Goal: Information Seeking & Learning: Check status

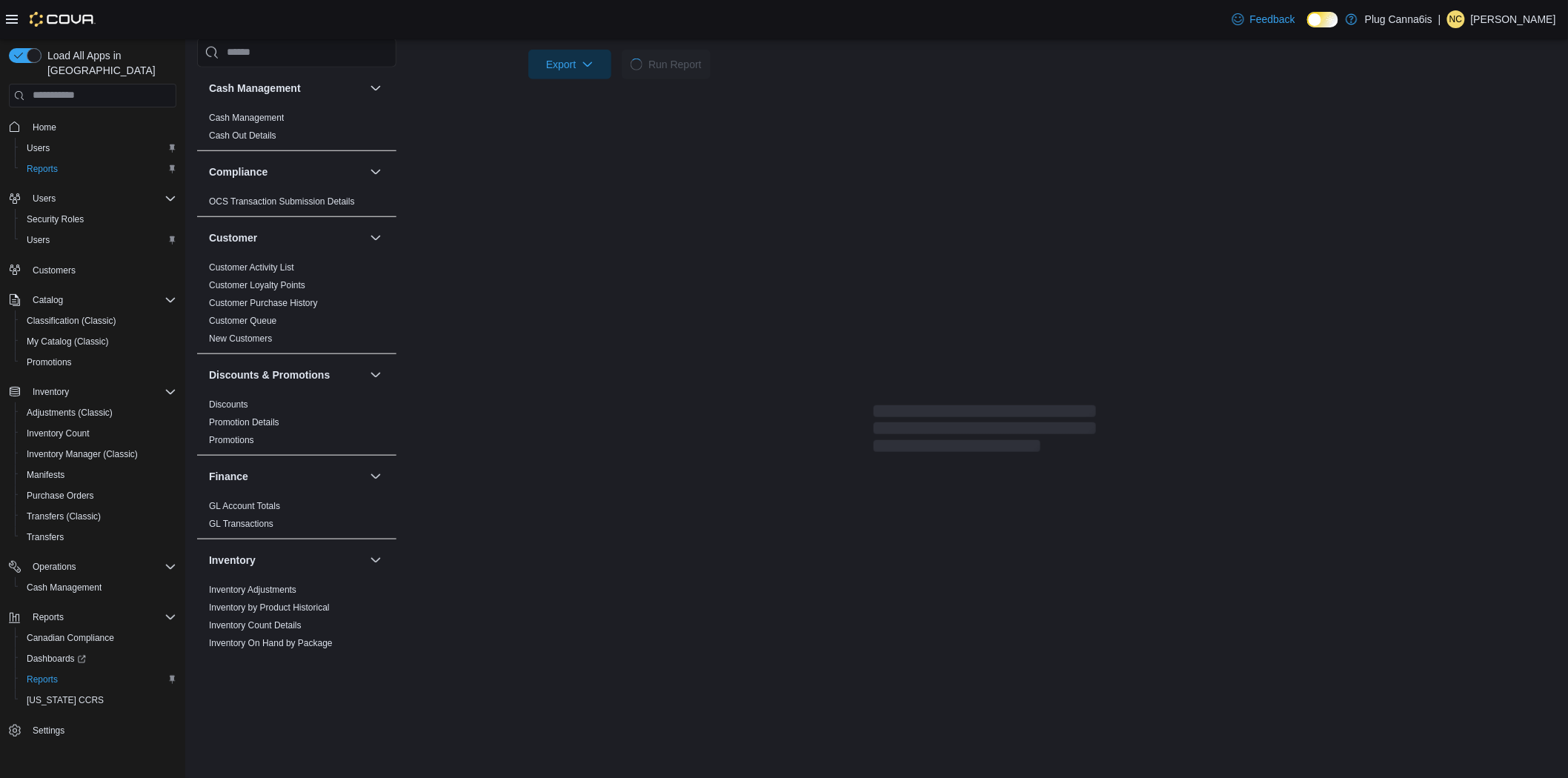
scroll to position [444, 0]
